Goal: Use online tool/utility: Utilize a website feature to perform a specific function

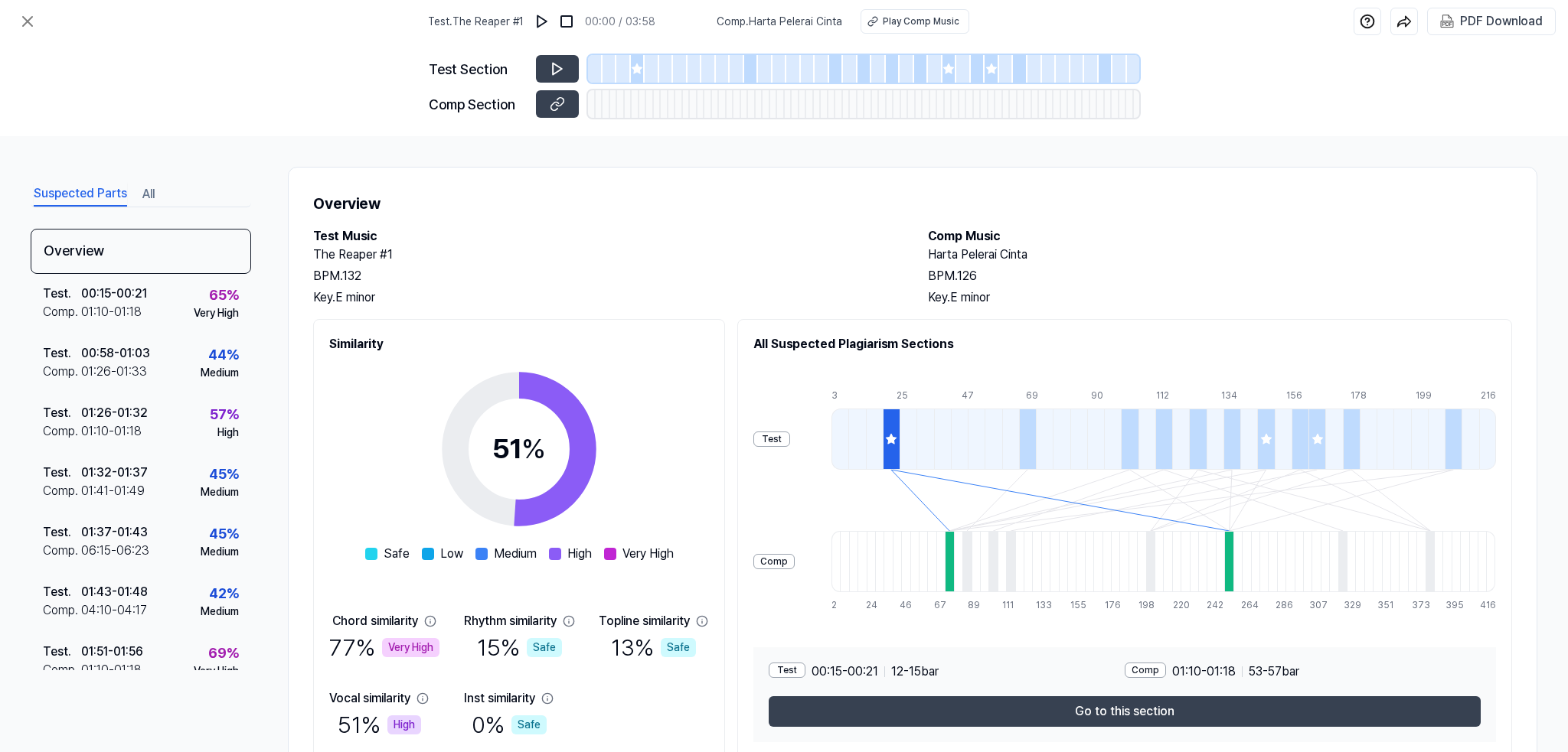
scroll to position [62, 0]
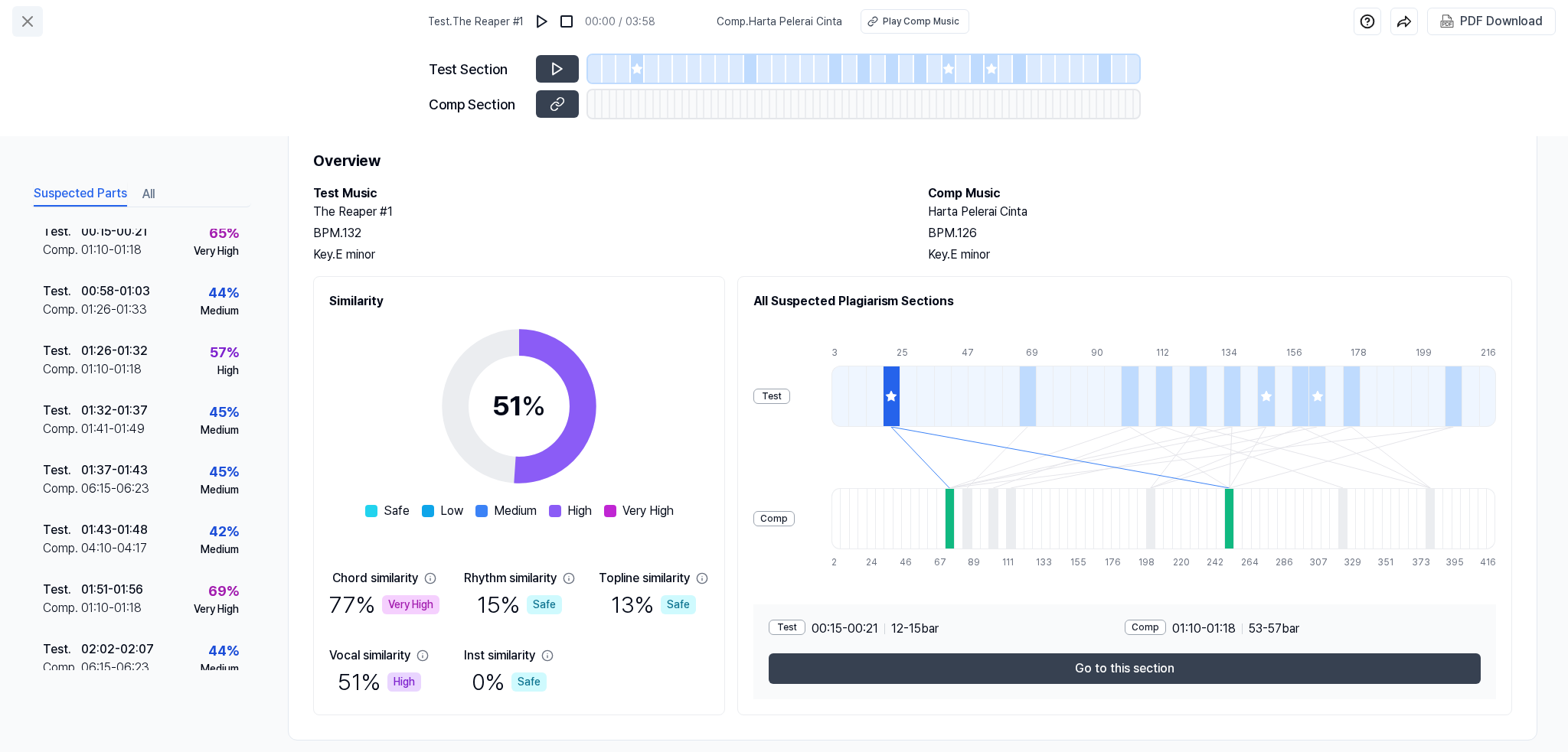
click at [24, 19] on icon at bounding box center [27, 21] width 18 height 18
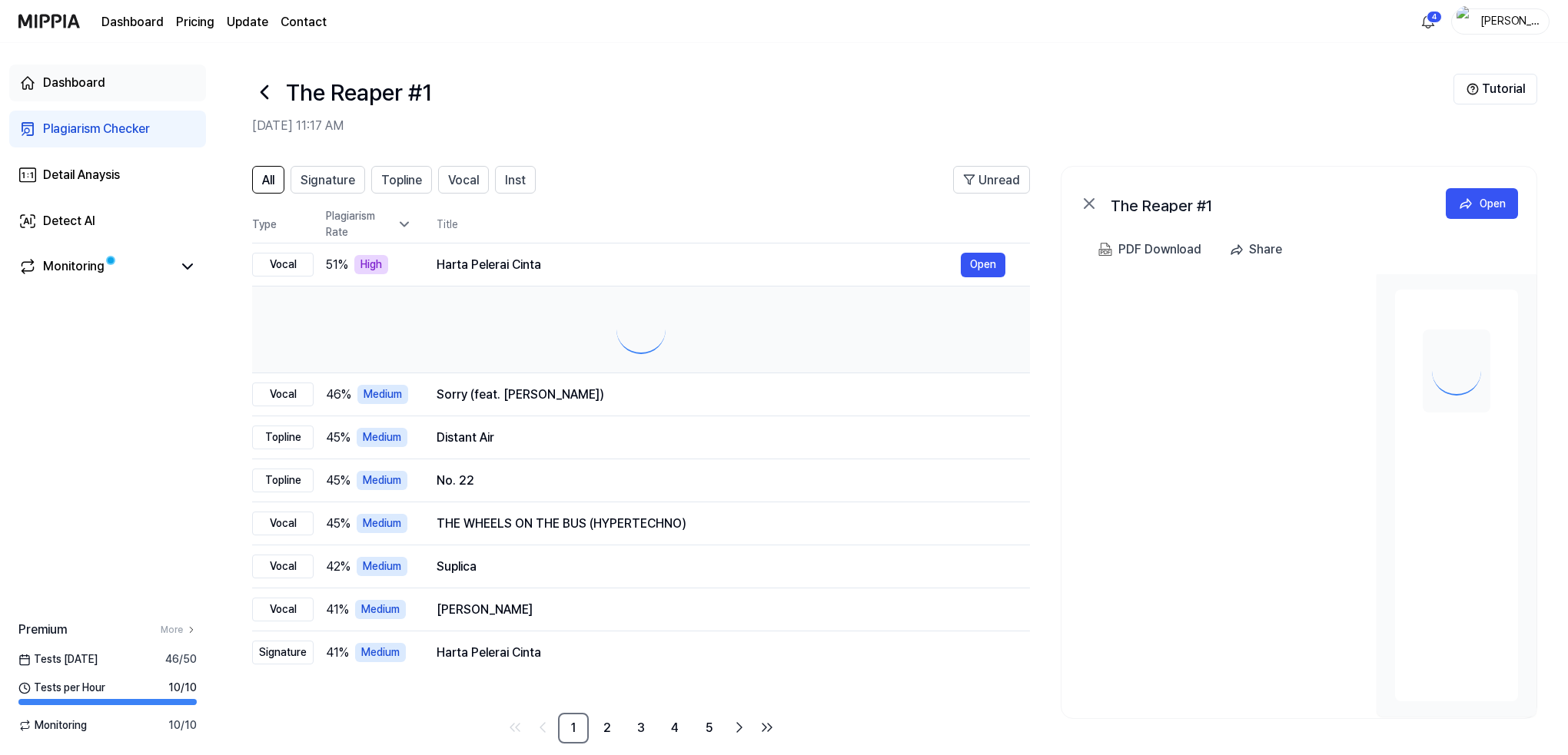
click at [64, 78] on div "Dashboard" at bounding box center [74, 83] width 62 height 18
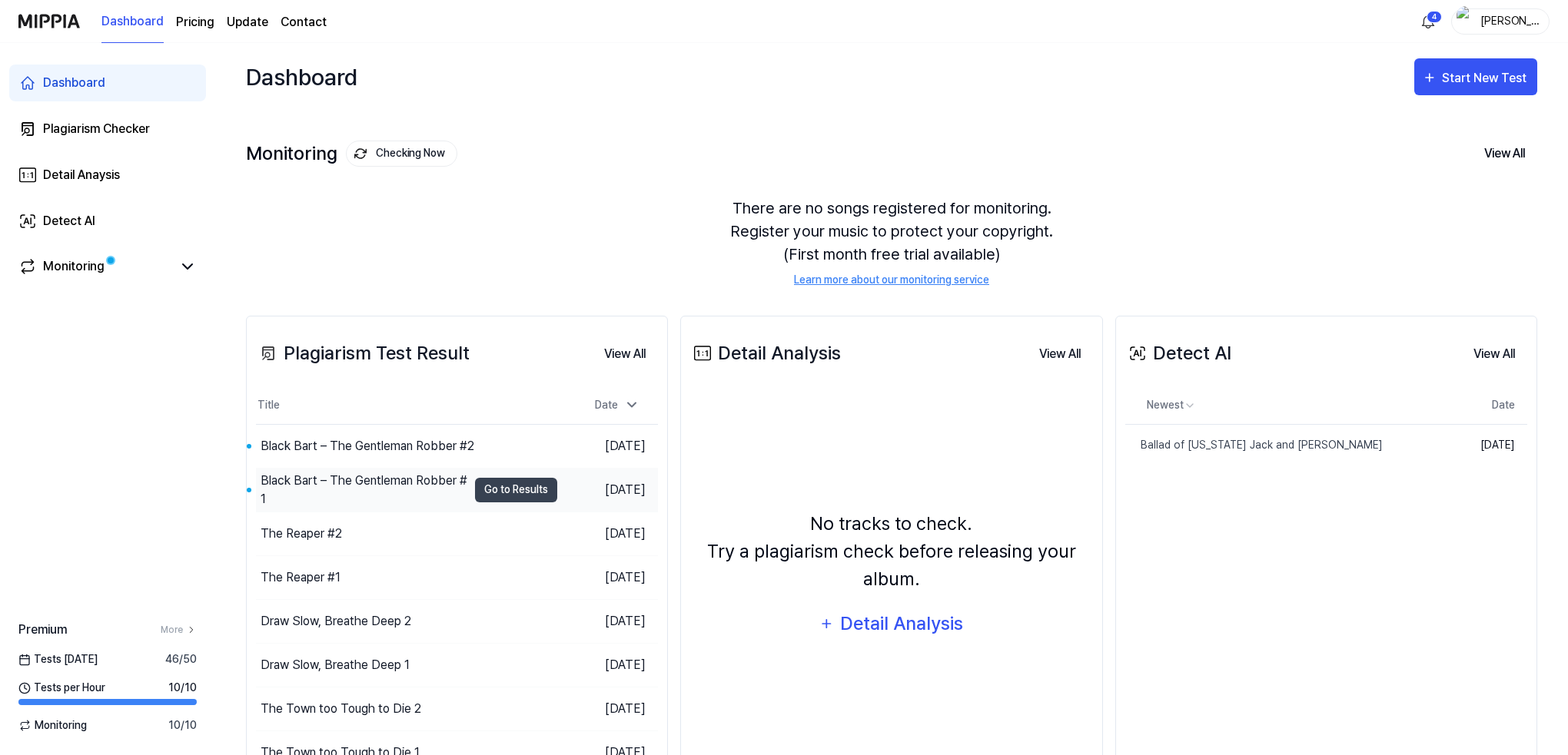
click at [410, 476] on div "Black Bart – The Gentleman Robber #1" at bounding box center [363, 490] width 207 height 37
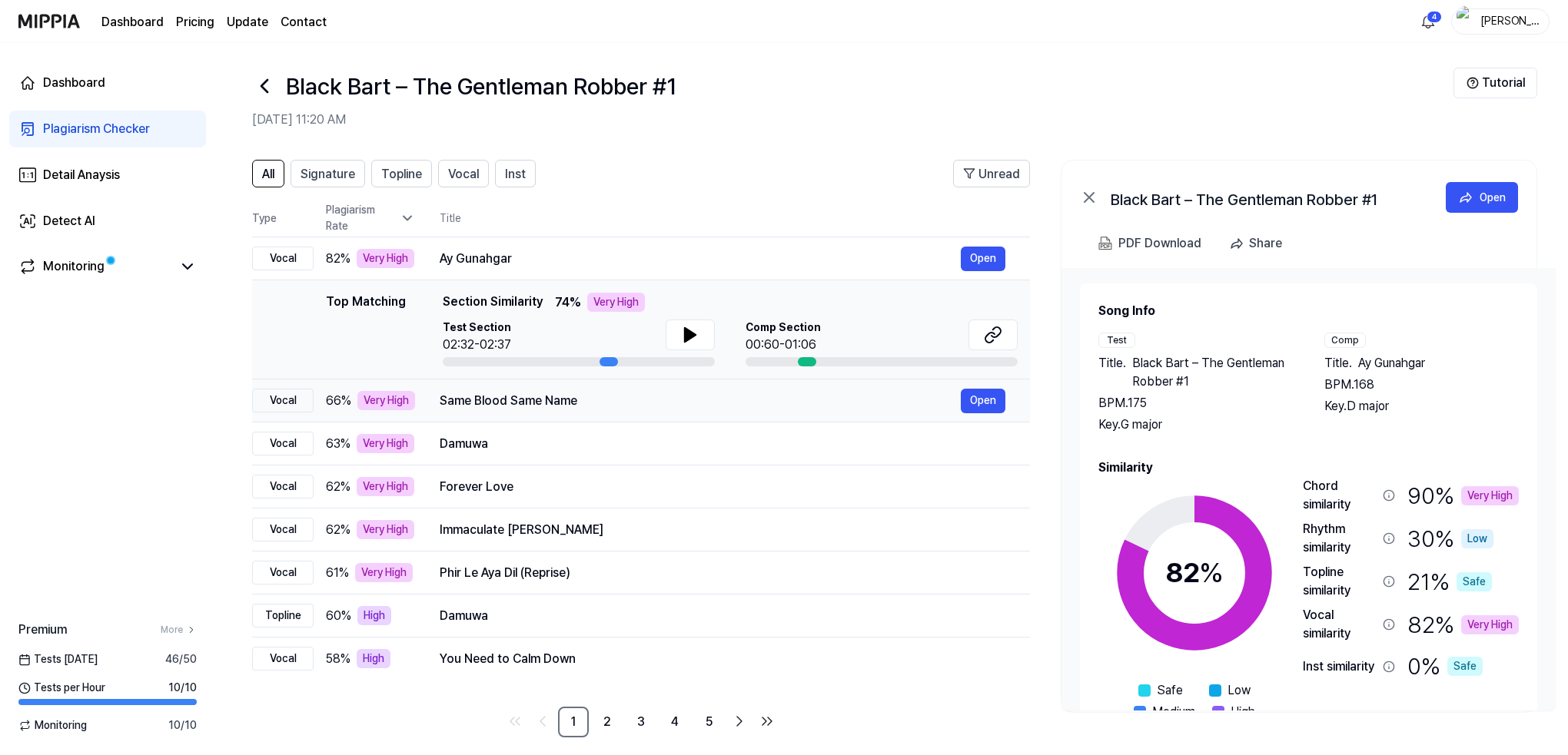
scroll to position [18, 0]
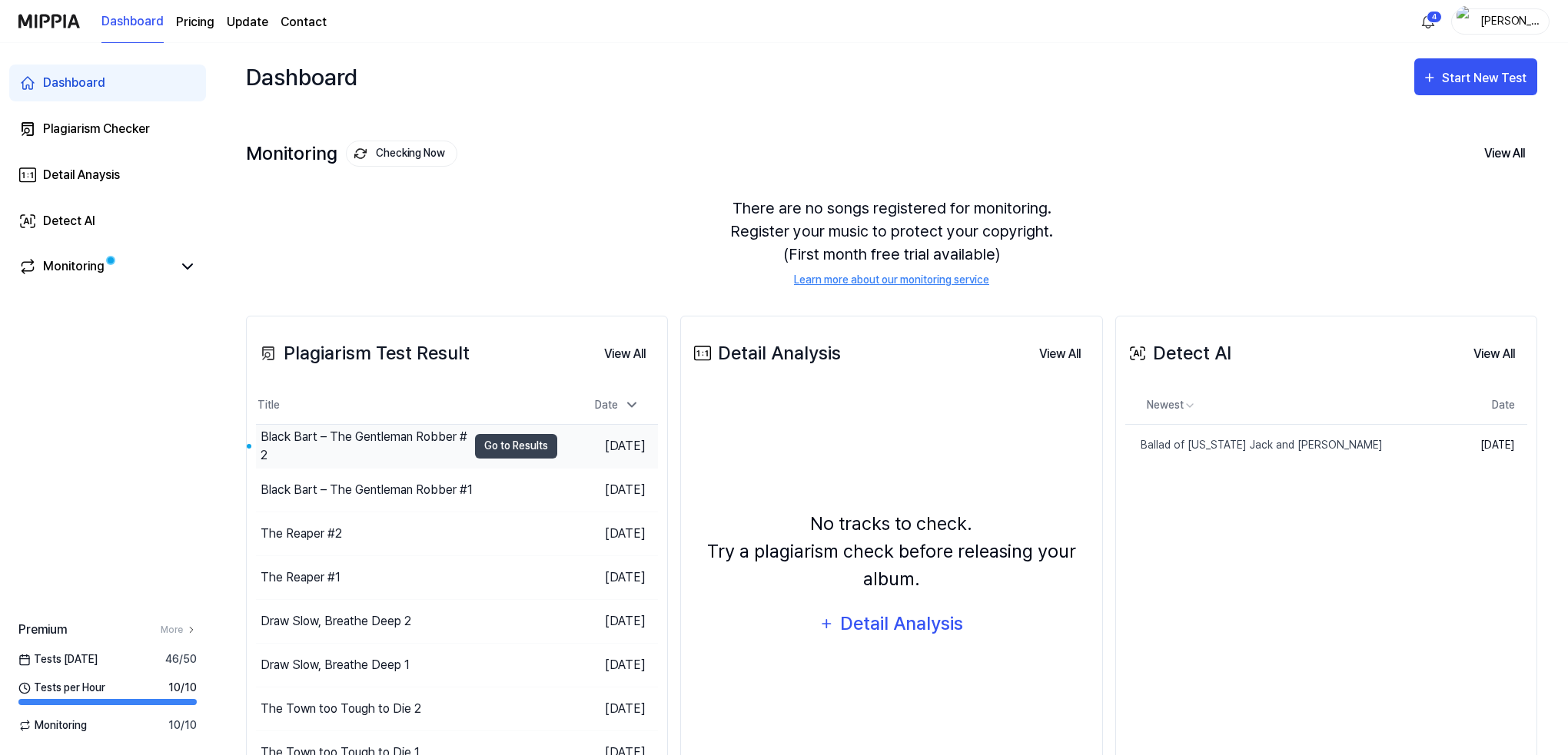
click at [371, 440] on div "Black Bart – The Gentleman Robber #2" at bounding box center [363, 446] width 207 height 37
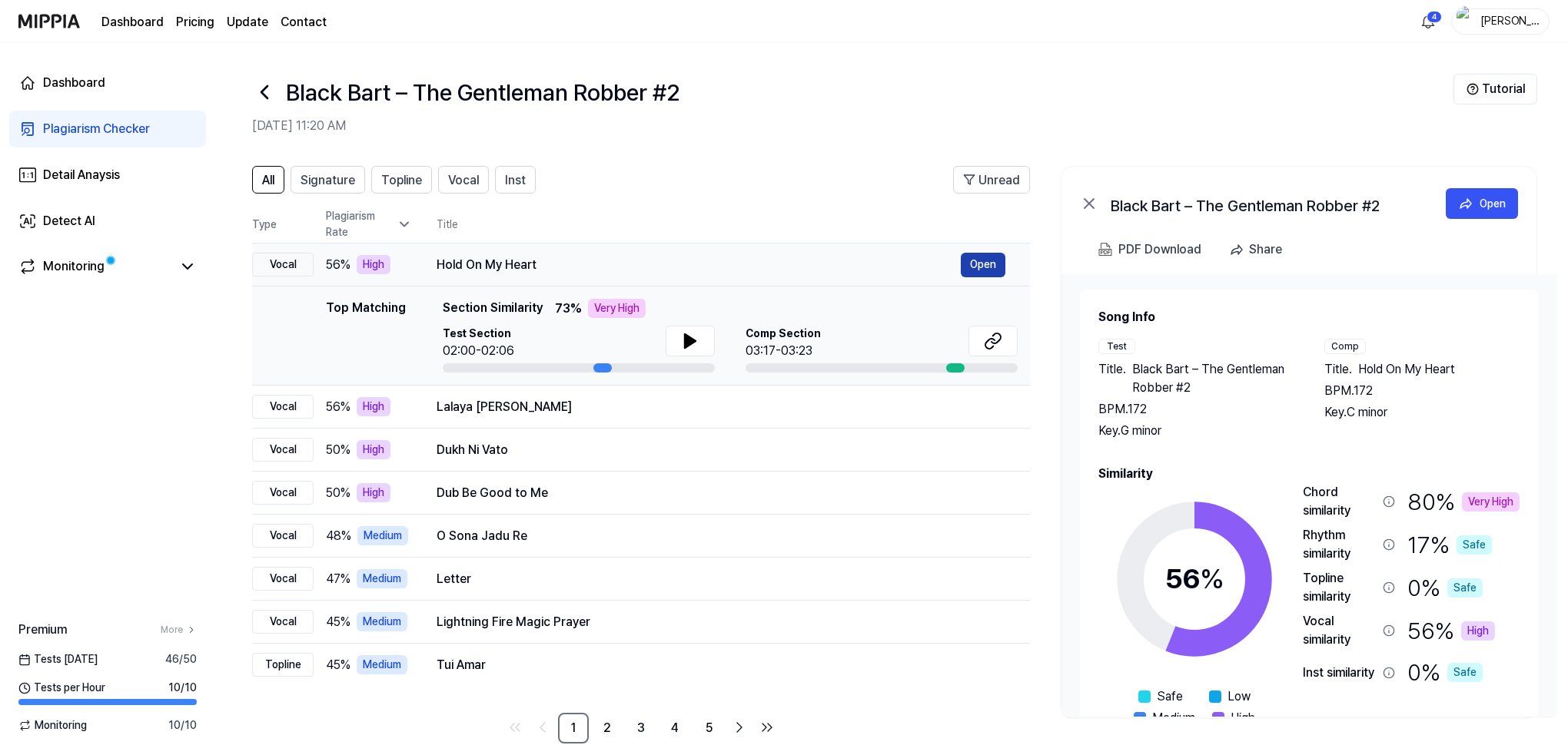
click at [985, 260] on button "Open" at bounding box center [983, 265] width 45 height 25
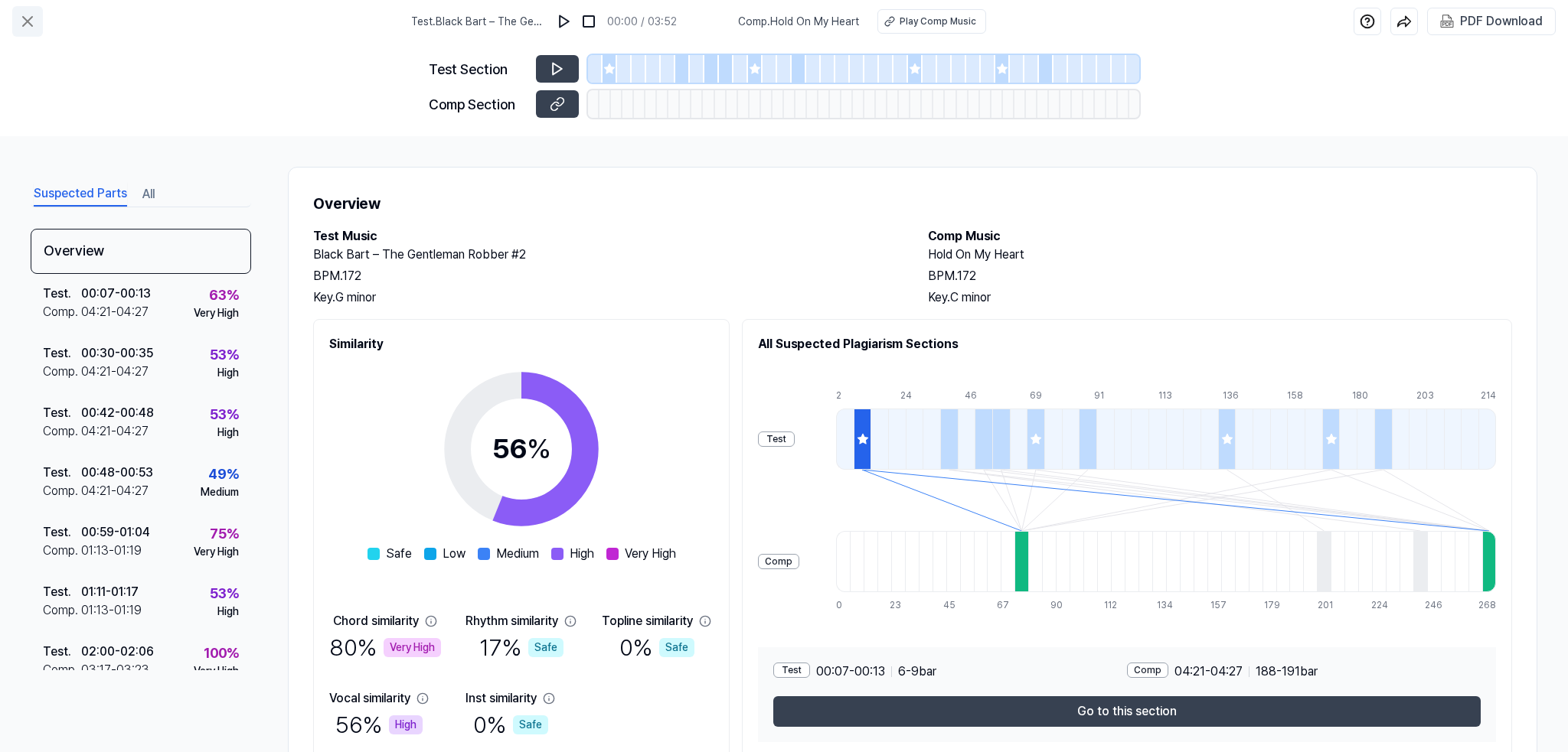
click at [29, 20] on icon at bounding box center [27, 21] width 9 height 9
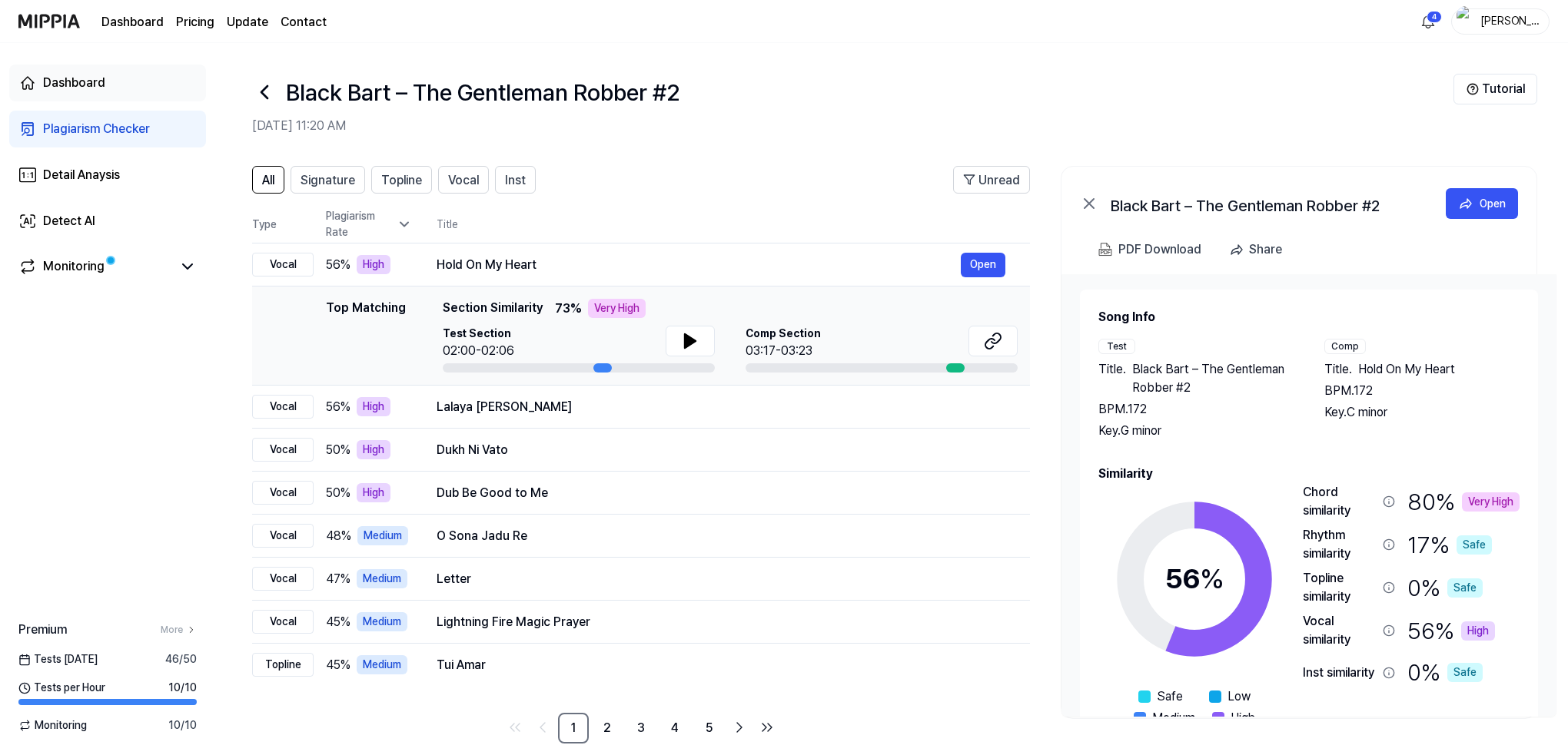
click at [55, 78] on div "Dashboard" at bounding box center [74, 83] width 62 height 18
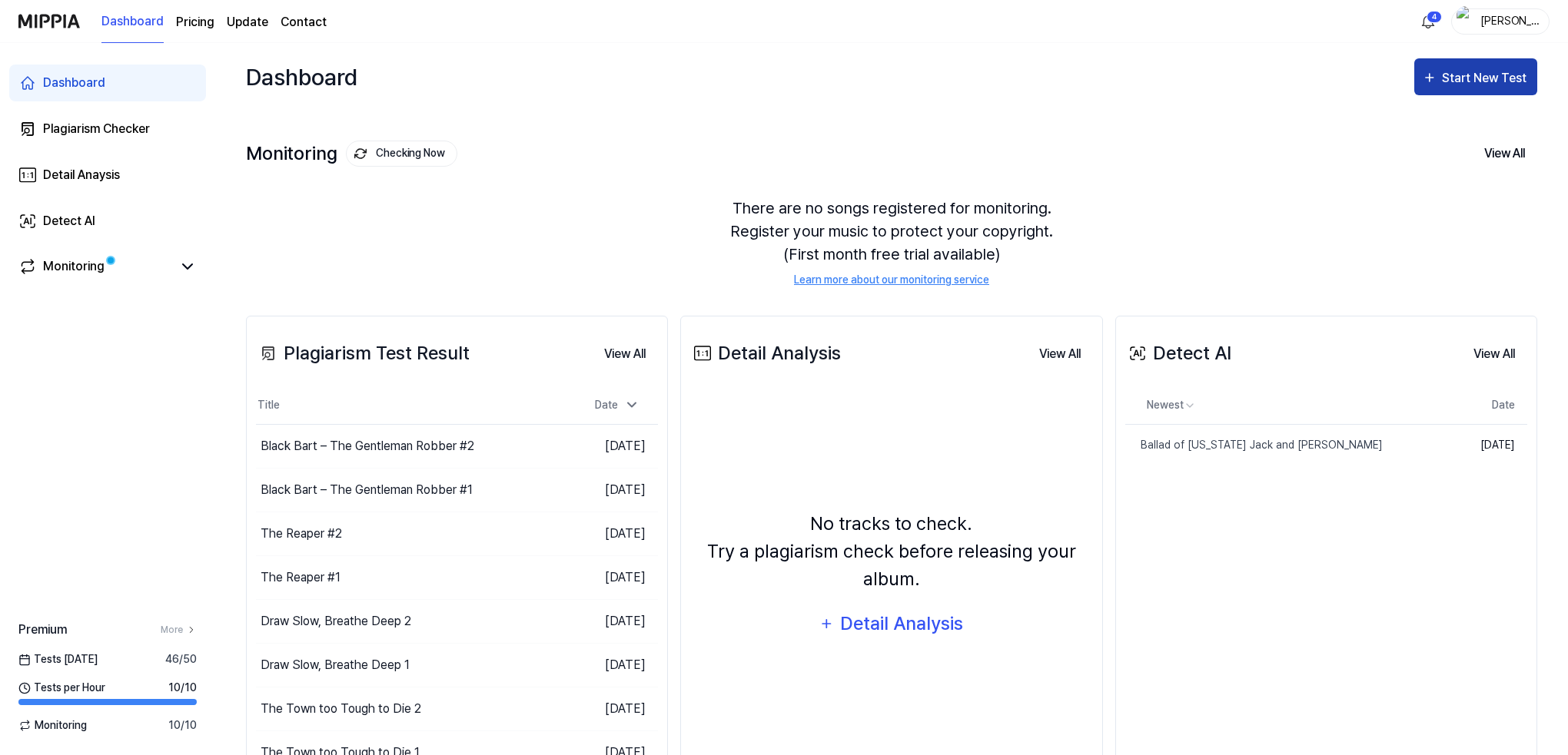
click at [1467, 73] on div "Start New Test" at bounding box center [1485, 78] width 88 height 20
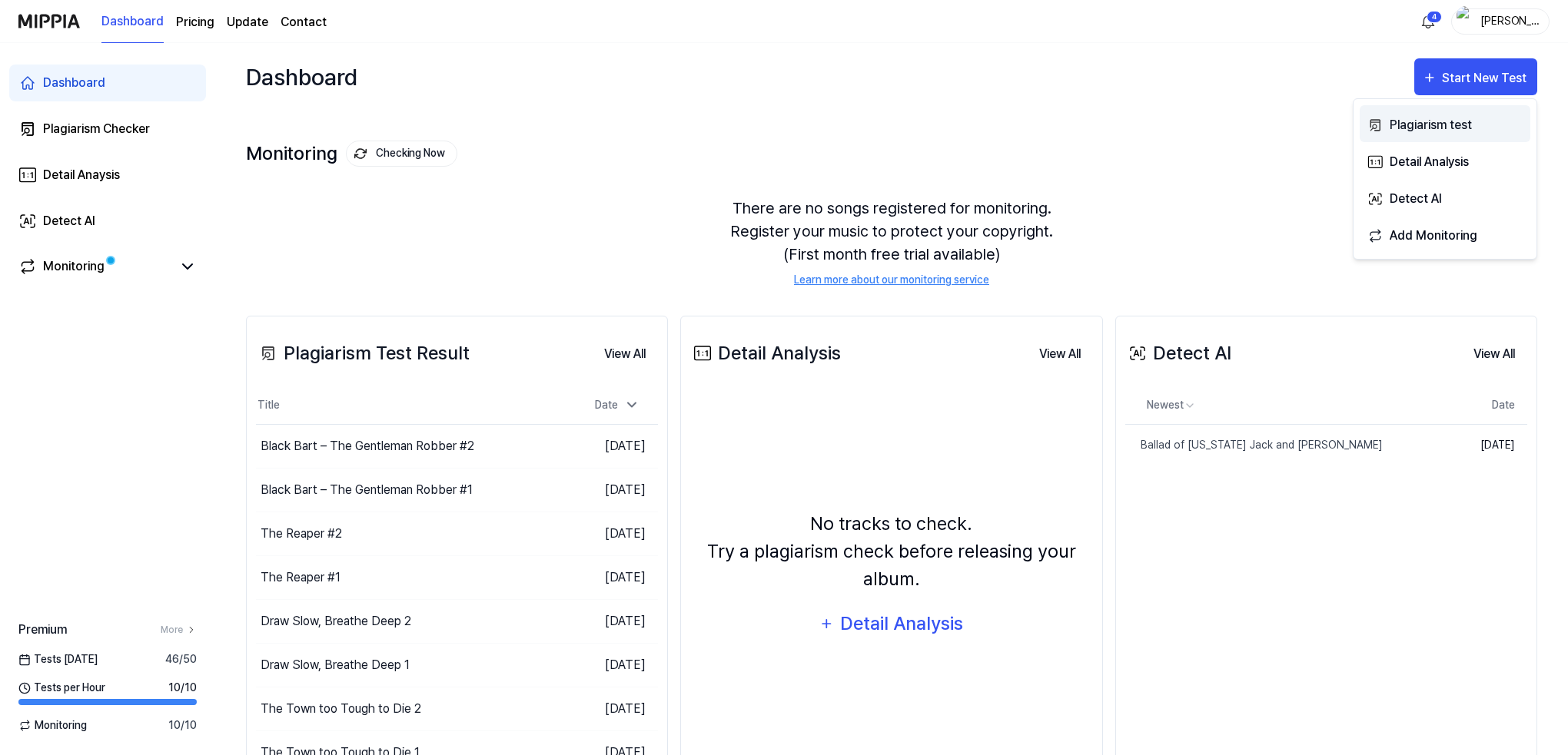
click at [1430, 130] on div "Plagiarism test" at bounding box center [1456, 126] width 134 height 20
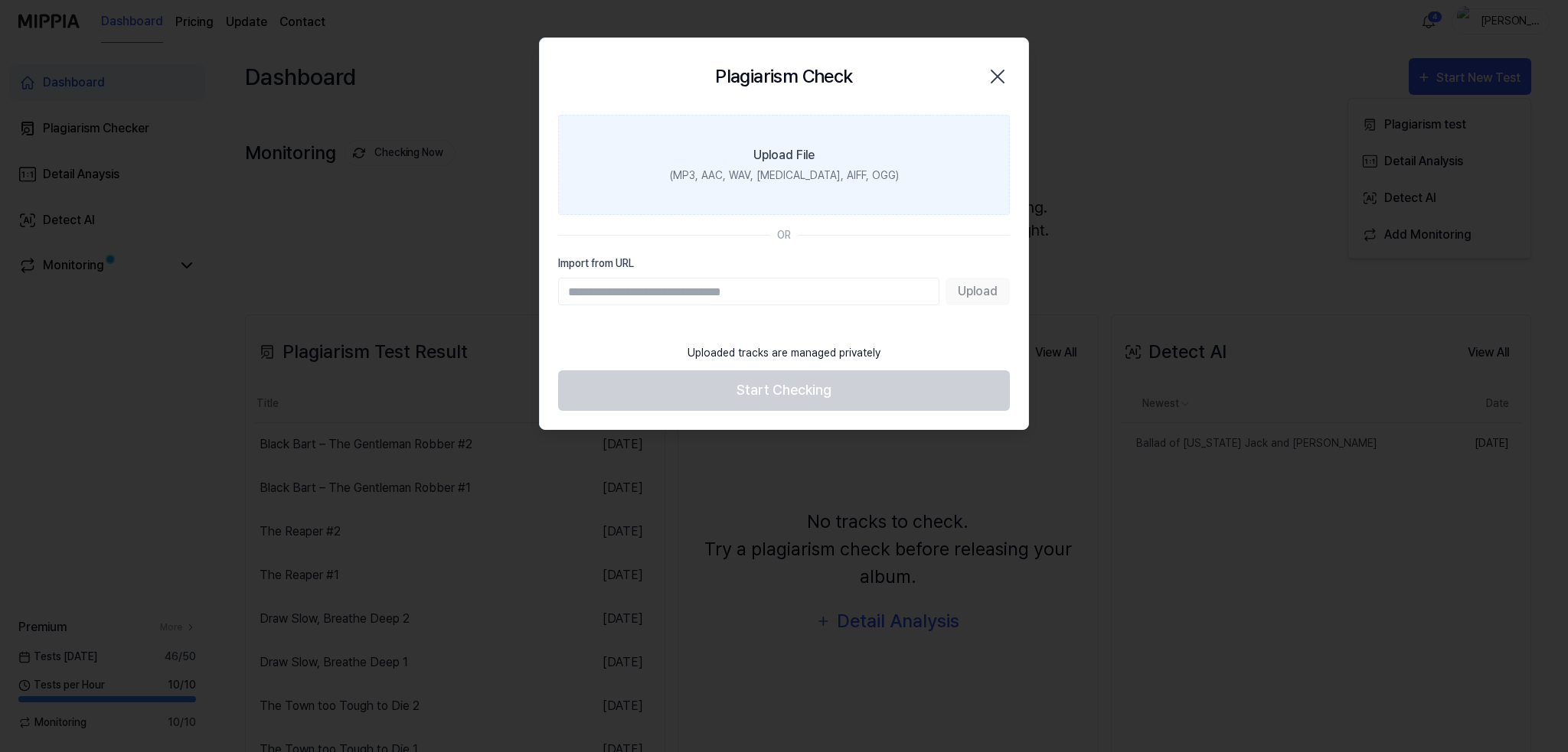
click at [799, 170] on div "(MP3, AAC, WAV, [MEDICAL_DATA], AIFF, OGG)" at bounding box center [784, 176] width 229 height 16
click at [0, 0] on input "Upload File (MP3, AAC, WAV, [MEDICAL_DATA], AIFF, OGG)" at bounding box center [0, 0] width 0 height 0
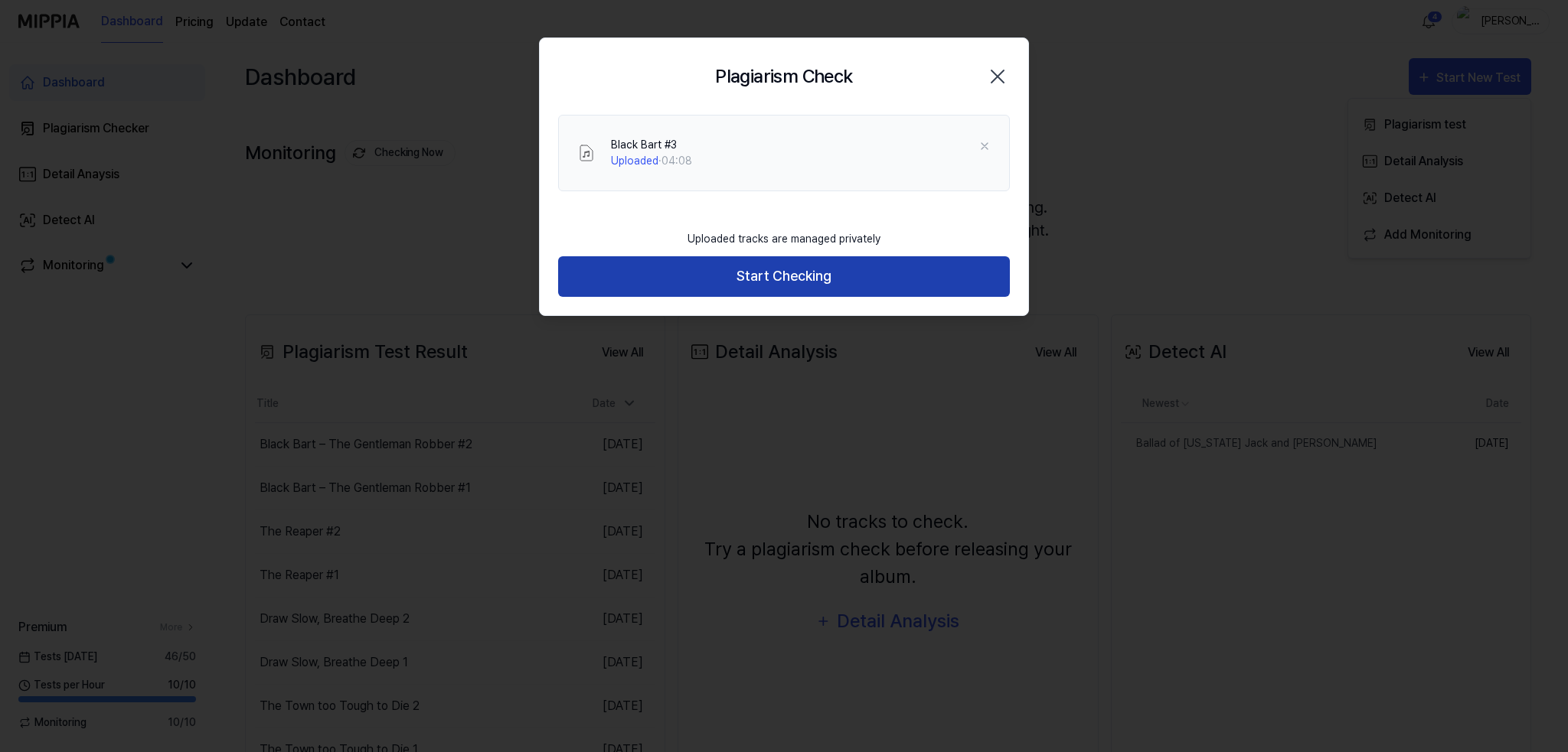
click at [775, 275] on button "Start Checking" at bounding box center [784, 276] width 452 height 40
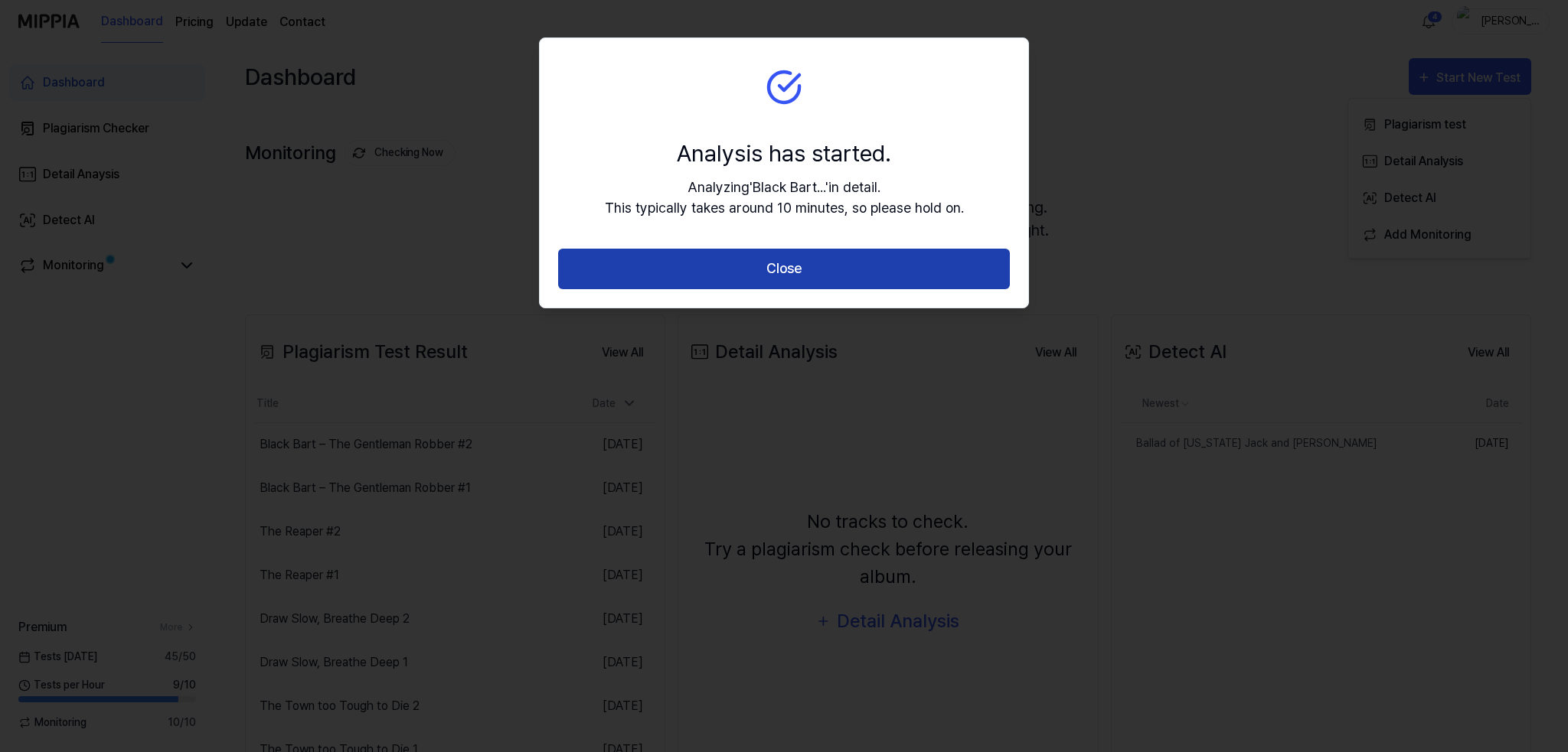
click at [811, 262] on button "Close" at bounding box center [784, 268] width 452 height 40
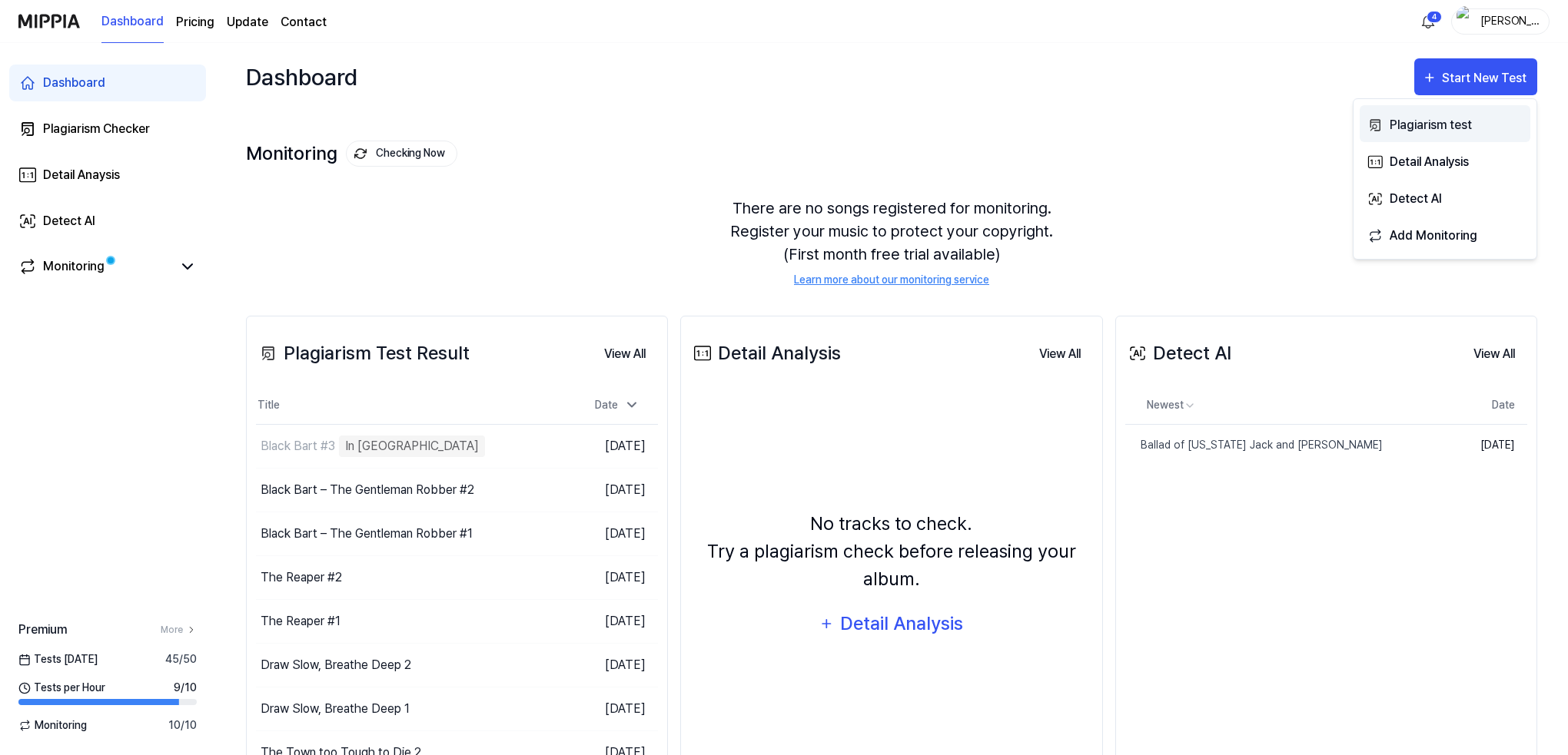
click at [1408, 121] on div "Plagiarism test" at bounding box center [1456, 126] width 134 height 20
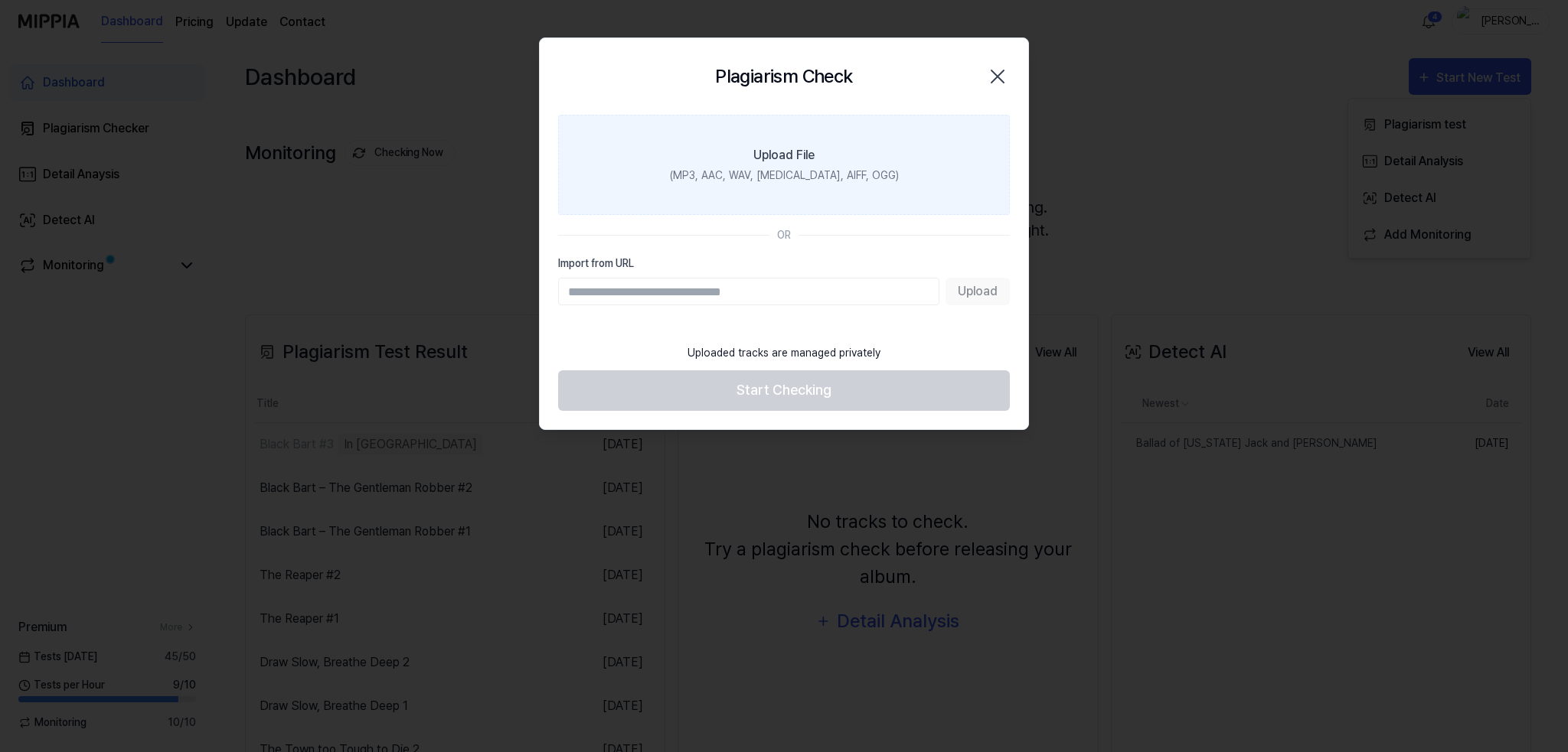
click at [795, 177] on div "(MP3, AAC, WAV, [MEDICAL_DATA], AIFF, OGG)" at bounding box center [784, 176] width 229 height 16
click at [0, 0] on input "Upload File (MP3, AAC, WAV, [MEDICAL_DATA], AIFF, OGG)" at bounding box center [0, 0] width 0 height 0
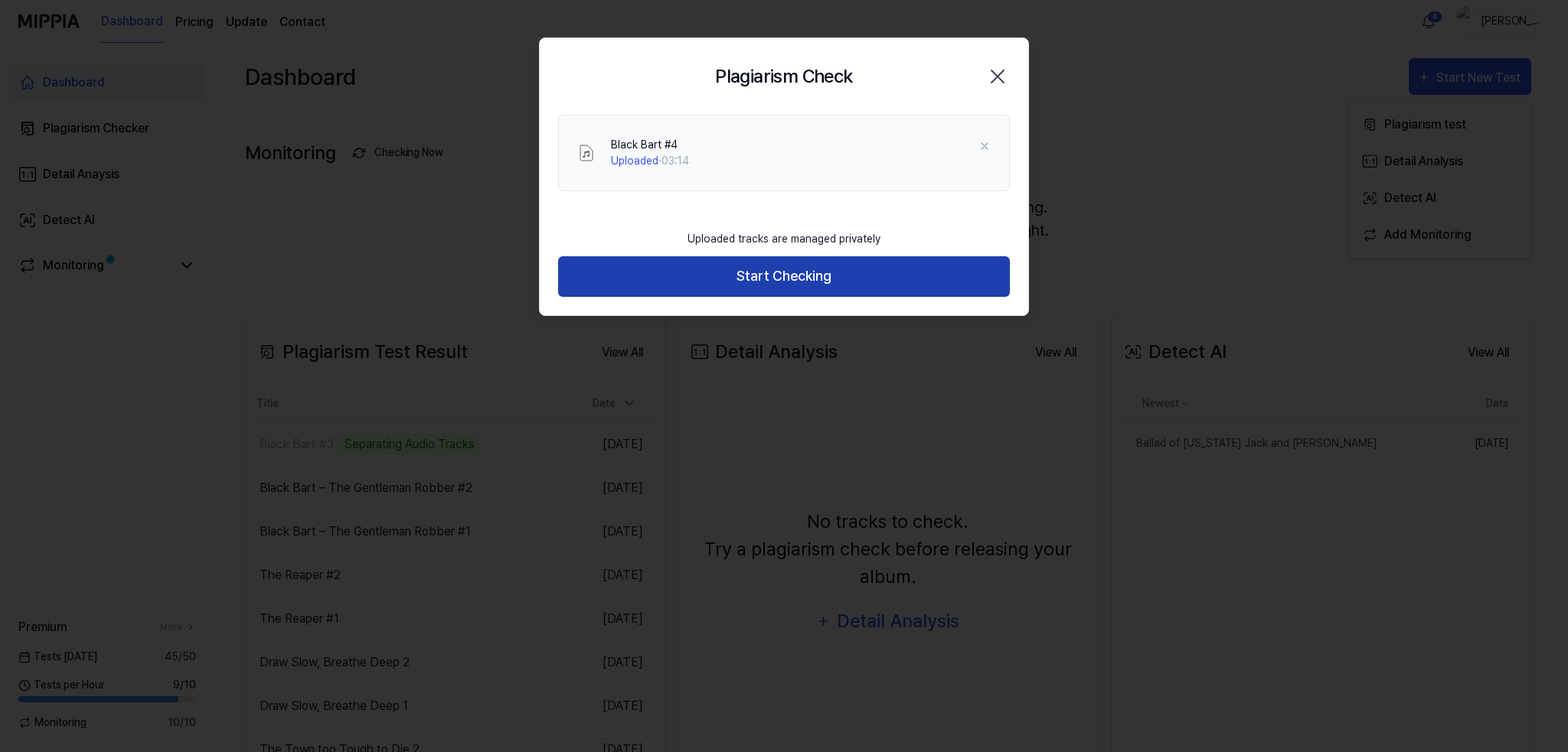
click at [778, 272] on button "Start Checking" at bounding box center [784, 276] width 452 height 40
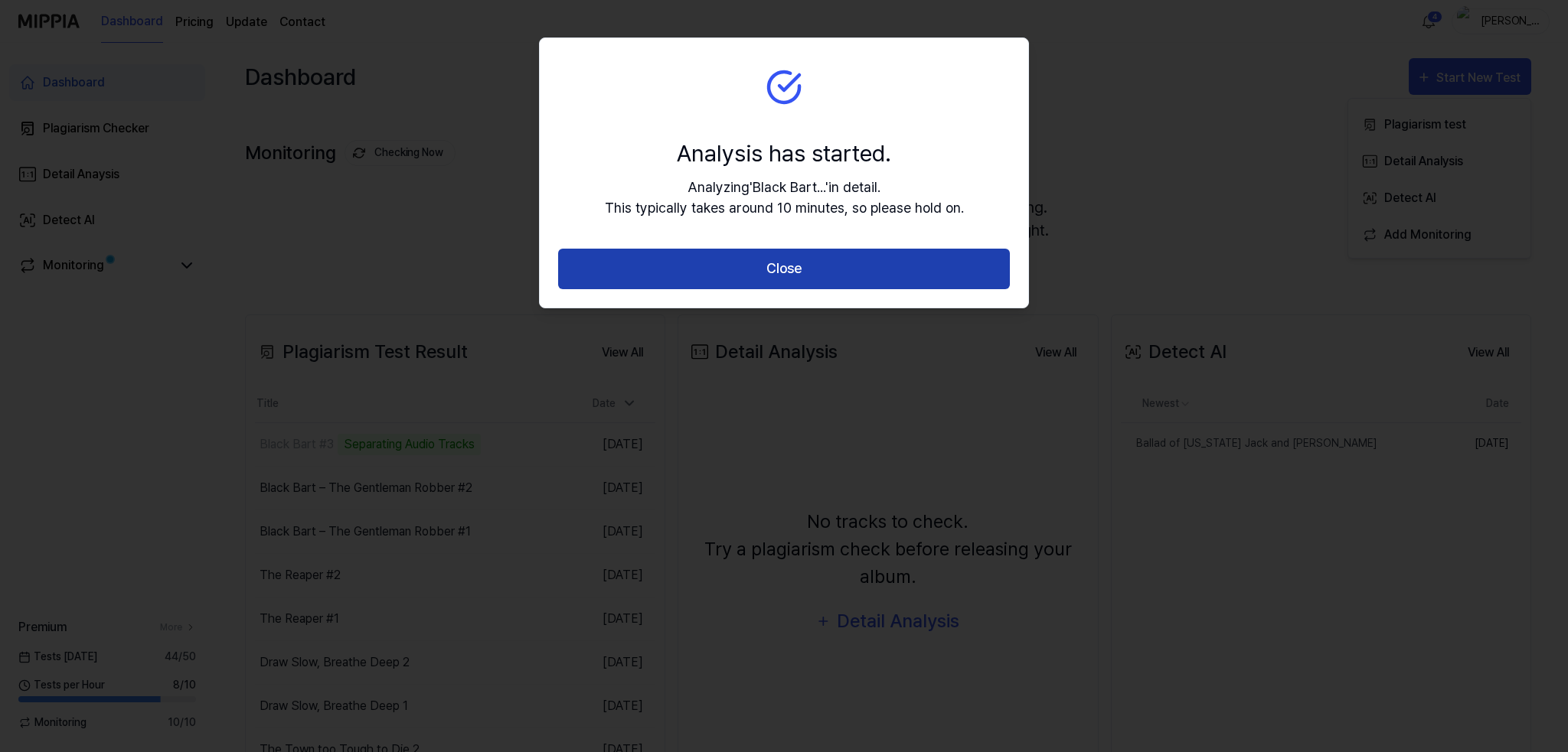
click at [777, 267] on button "Close" at bounding box center [784, 268] width 452 height 40
